Goal: Task Accomplishment & Management: Complete application form

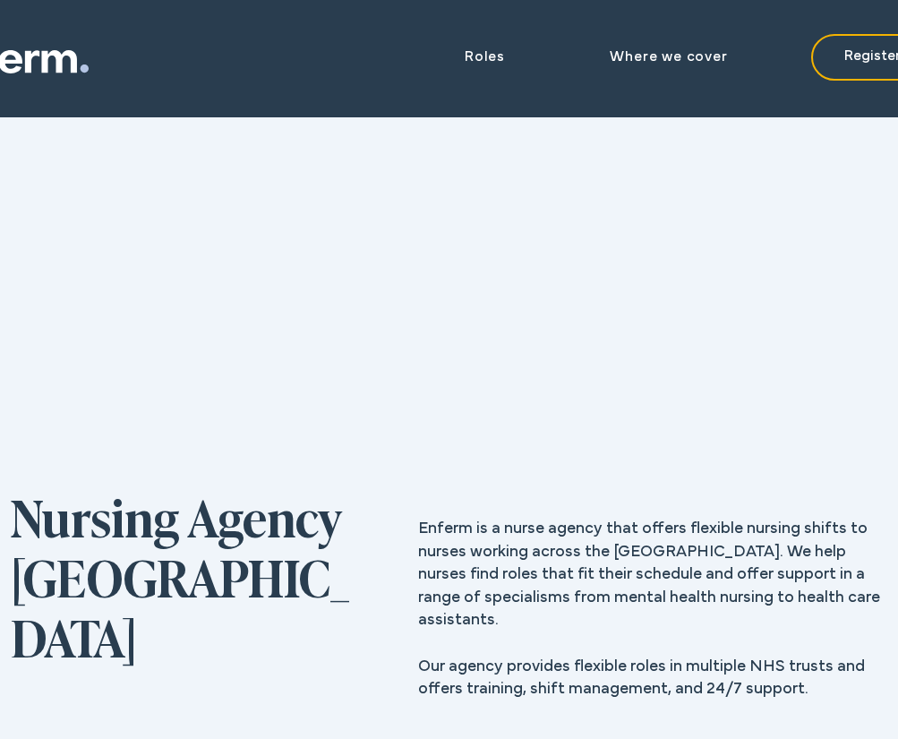
scroll to position [514, 0]
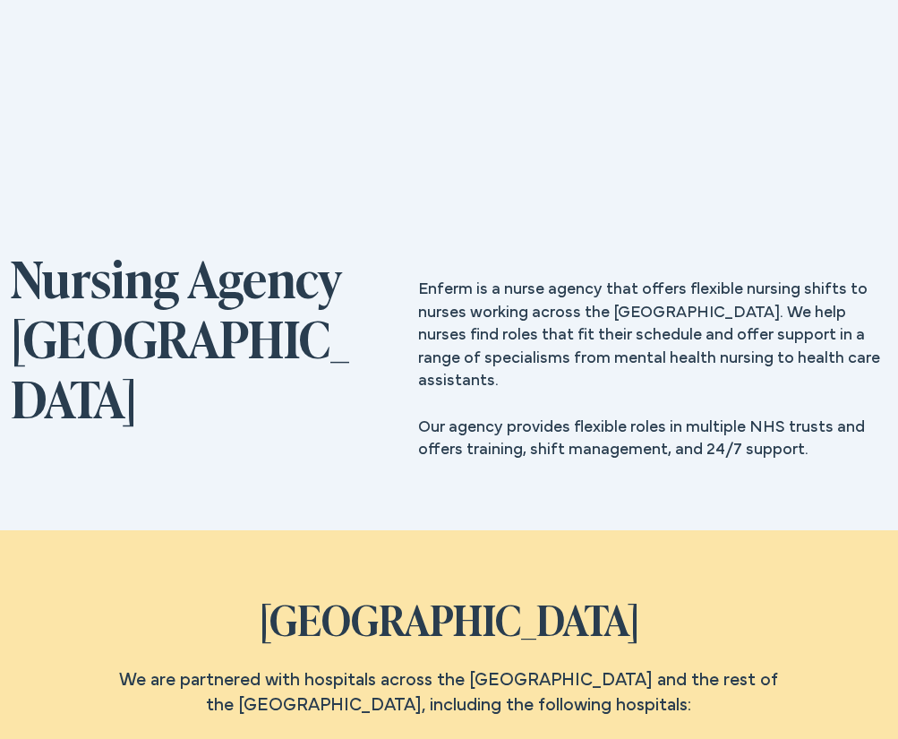
scroll to position [275, 0]
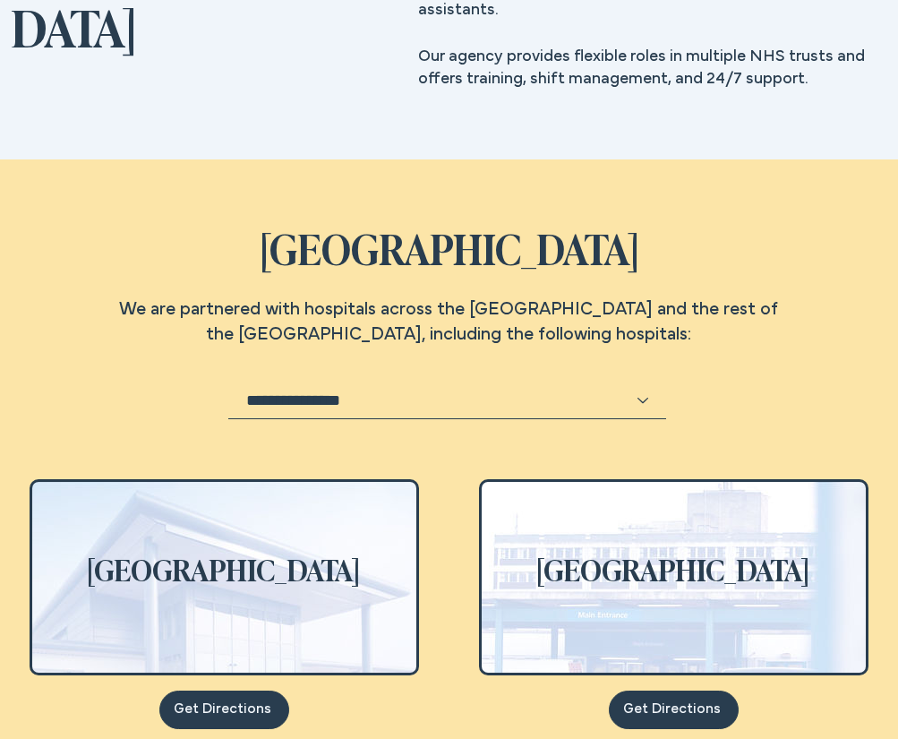
scroll to position [681, 0]
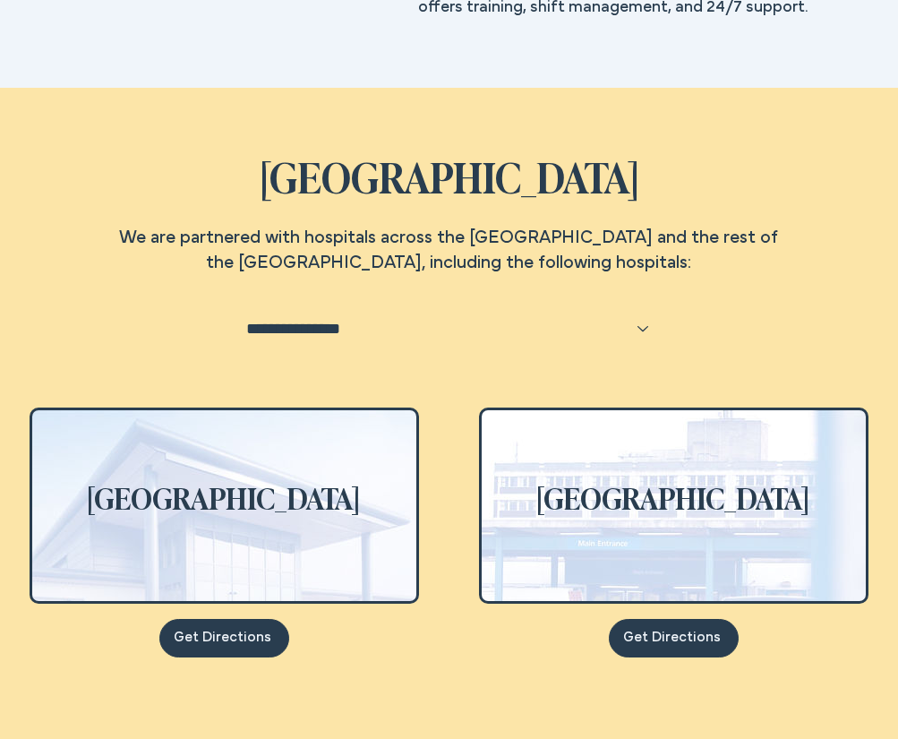
click at [645, 327] on input "Select Hospital" at bounding box center [447, 329] width 438 height 38
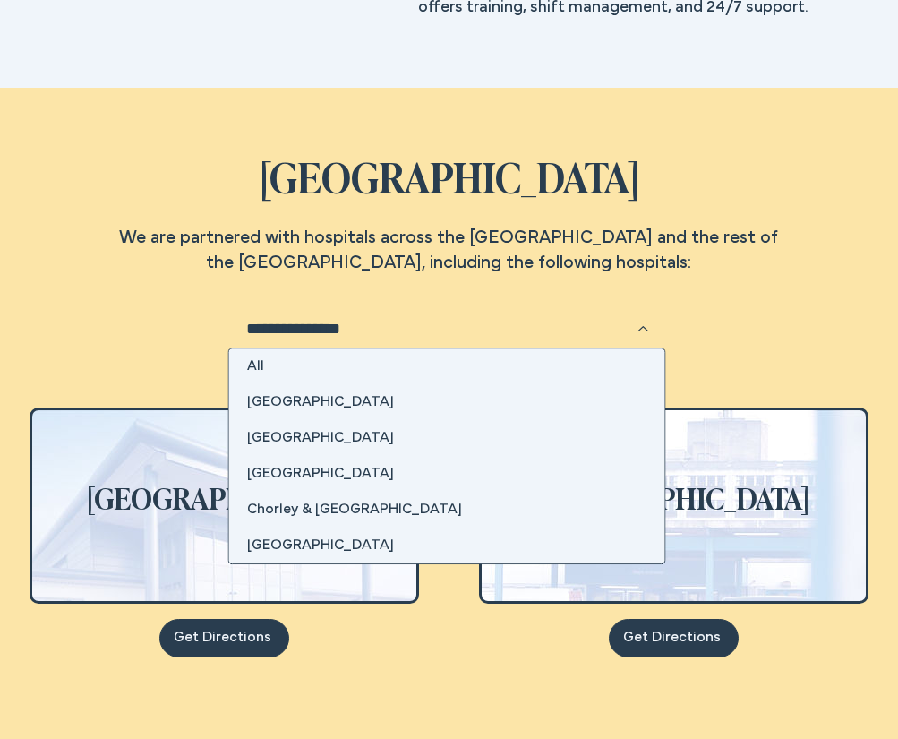
scroll to position [1, 0]
